Goal: Navigation & Orientation: Find specific page/section

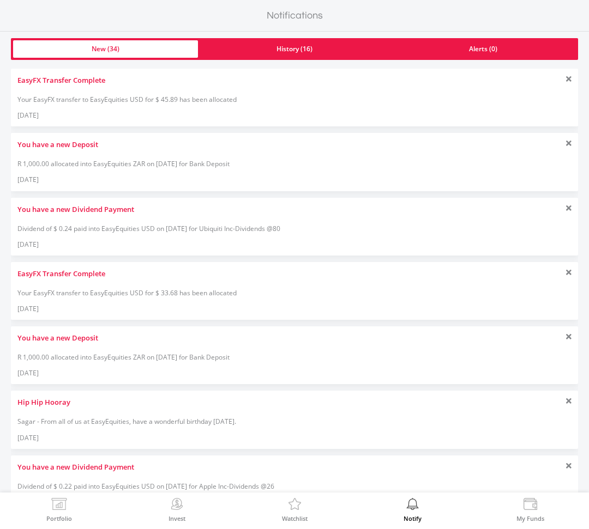
click at [0, 0] on html "Portfolio Invest Watchlist Notify My Funds Notifications New (34) History (16) …" at bounding box center [294, 264] width 589 height 529
click at [46, 503] on link "Portfolio" at bounding box center [59, 509] width 26 height 23
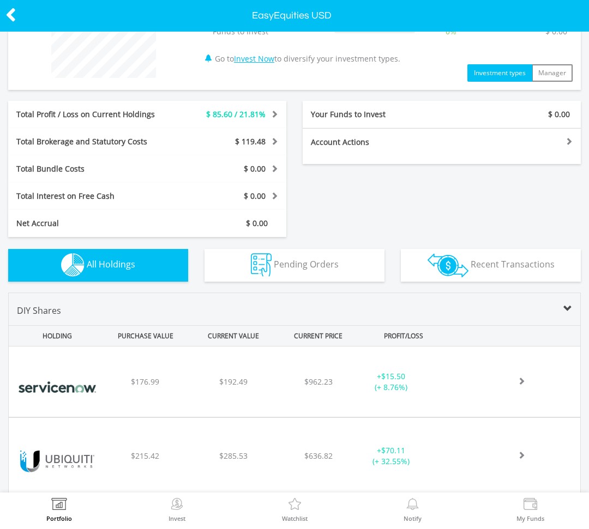
scroll to position [128, 0]
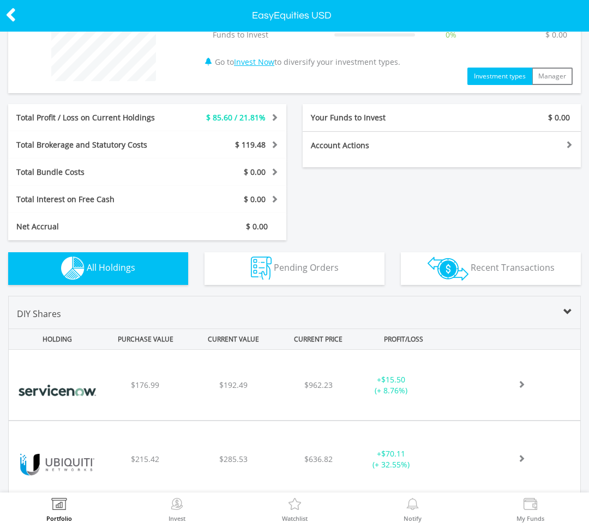
click at [63, 500] on img at bounding box center [59, 505] width 17 height 15
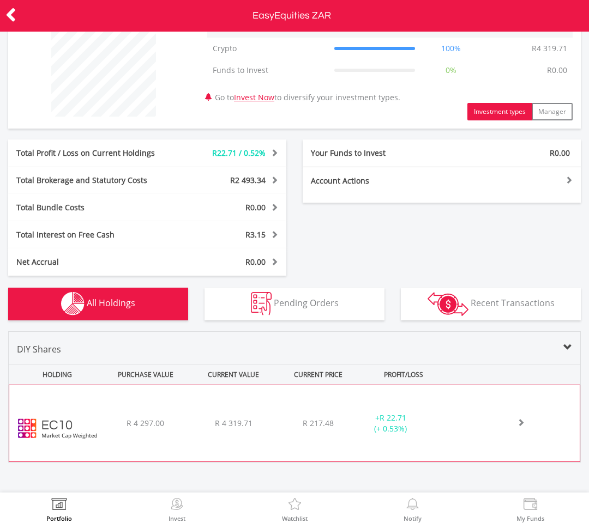
scroll to position [92, 0]
click at [114, 394] on div "﻿ EasyCrypto 10 R 4 297.00 R 4 319.71 R 217.48 + R 22.71 (+ 0.53%)" at bounding box center [294, 424] width 570 height 76
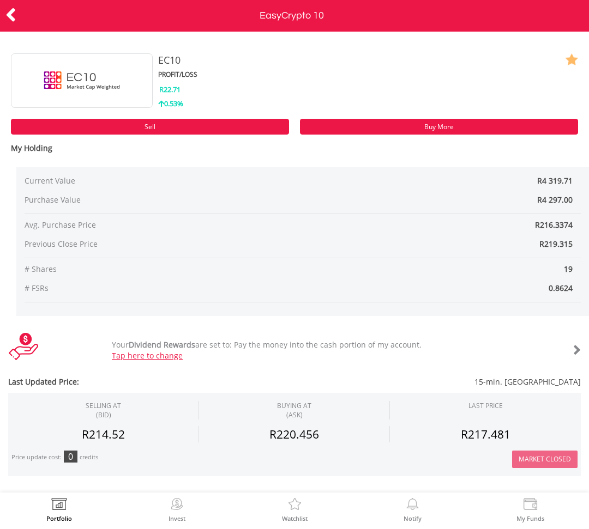
click at [8, 14] on icon at bounding box center [10, 14] width 11 height 21
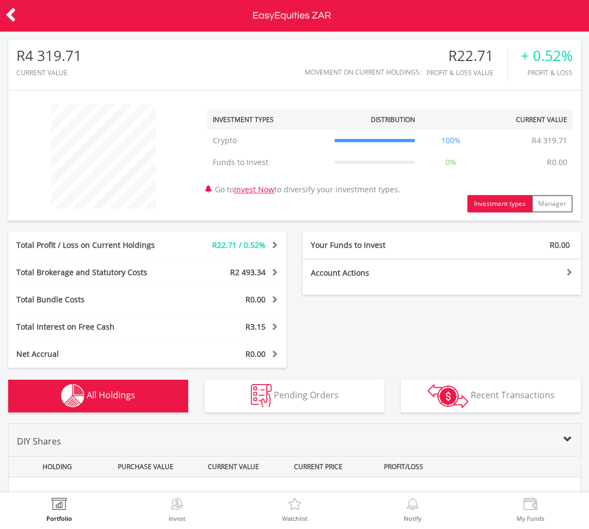
scroll to position [105, 191]
click at [179, 501] on img at bounding box center [176, 505] width 17 height 15
